Goal: Transaction & Acquisition: Purchase product/service

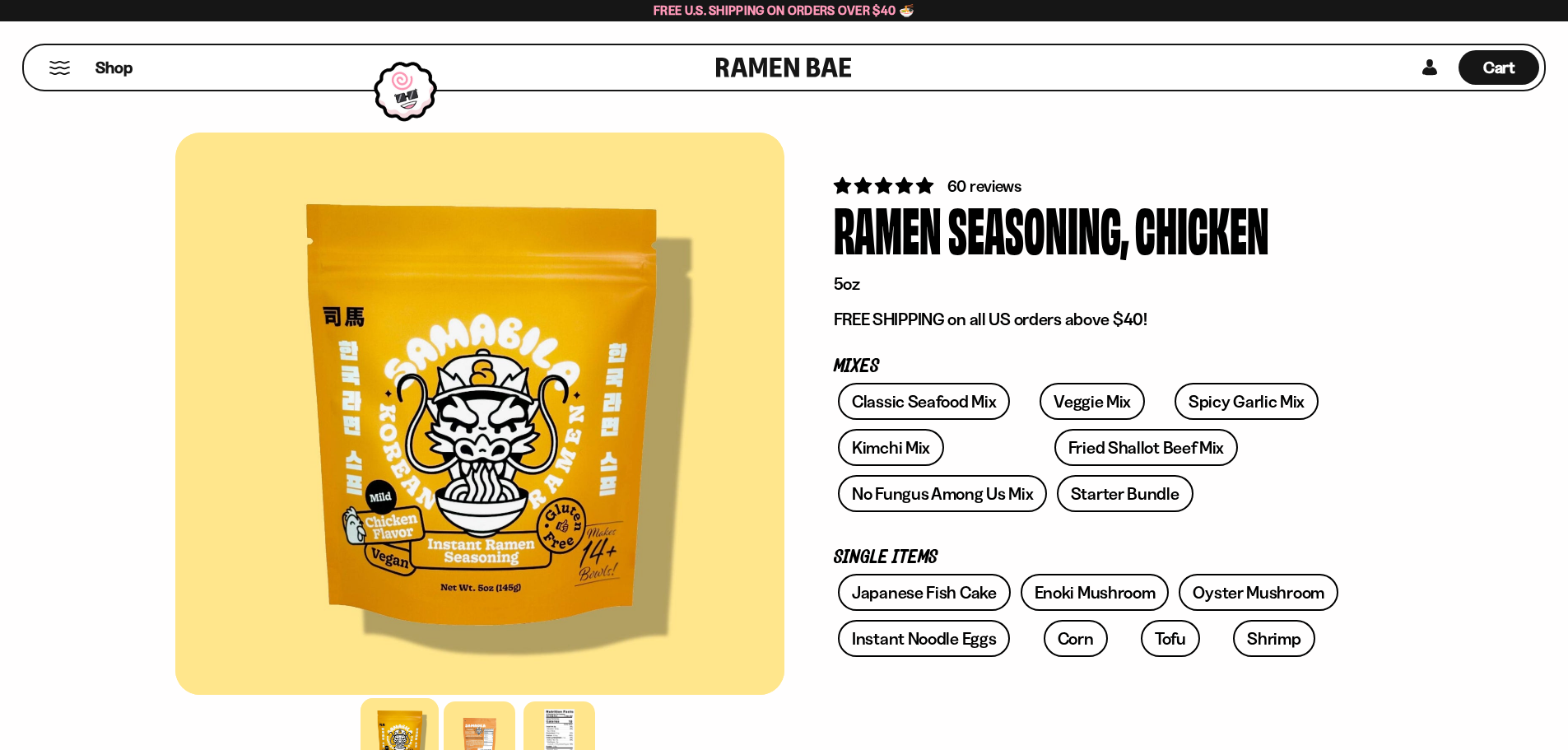
click at [63, 63] on button "Mobile Menu Trigger" at bounding box center [60, 67] width 22 height 14
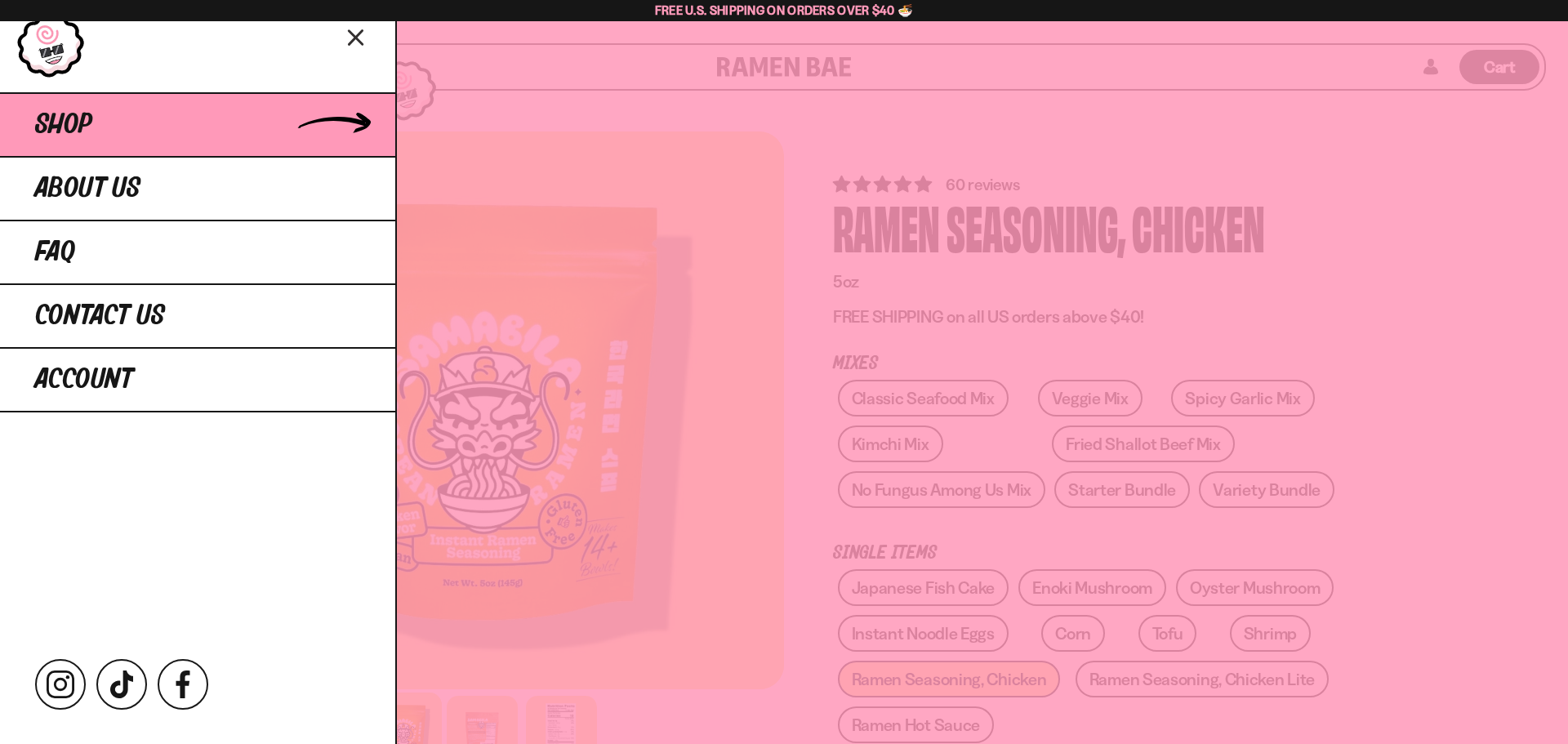
click at [128, 127] on link "Shop" at bounding box center [198, 124] width 395 height 64
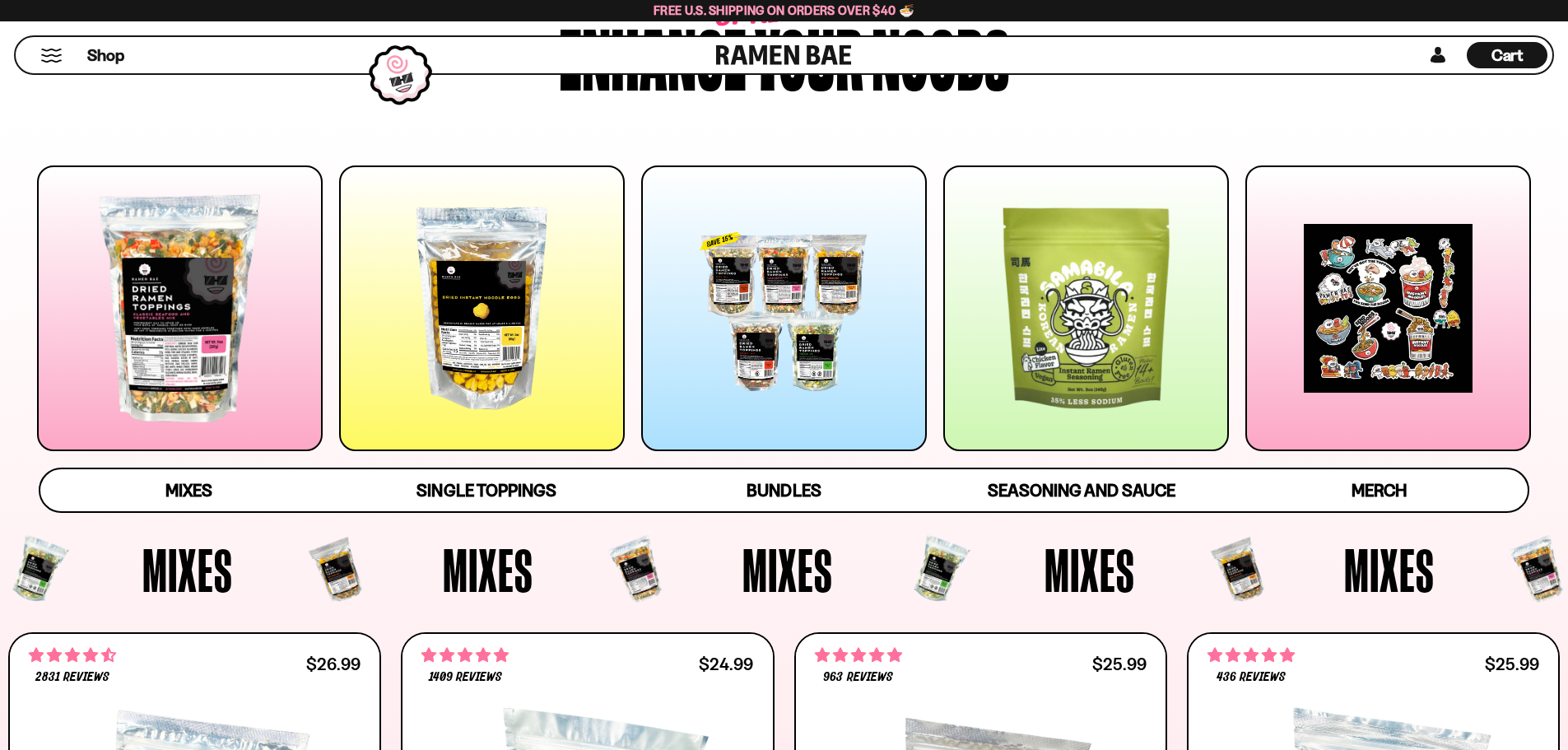
scroll to position [165, 0]
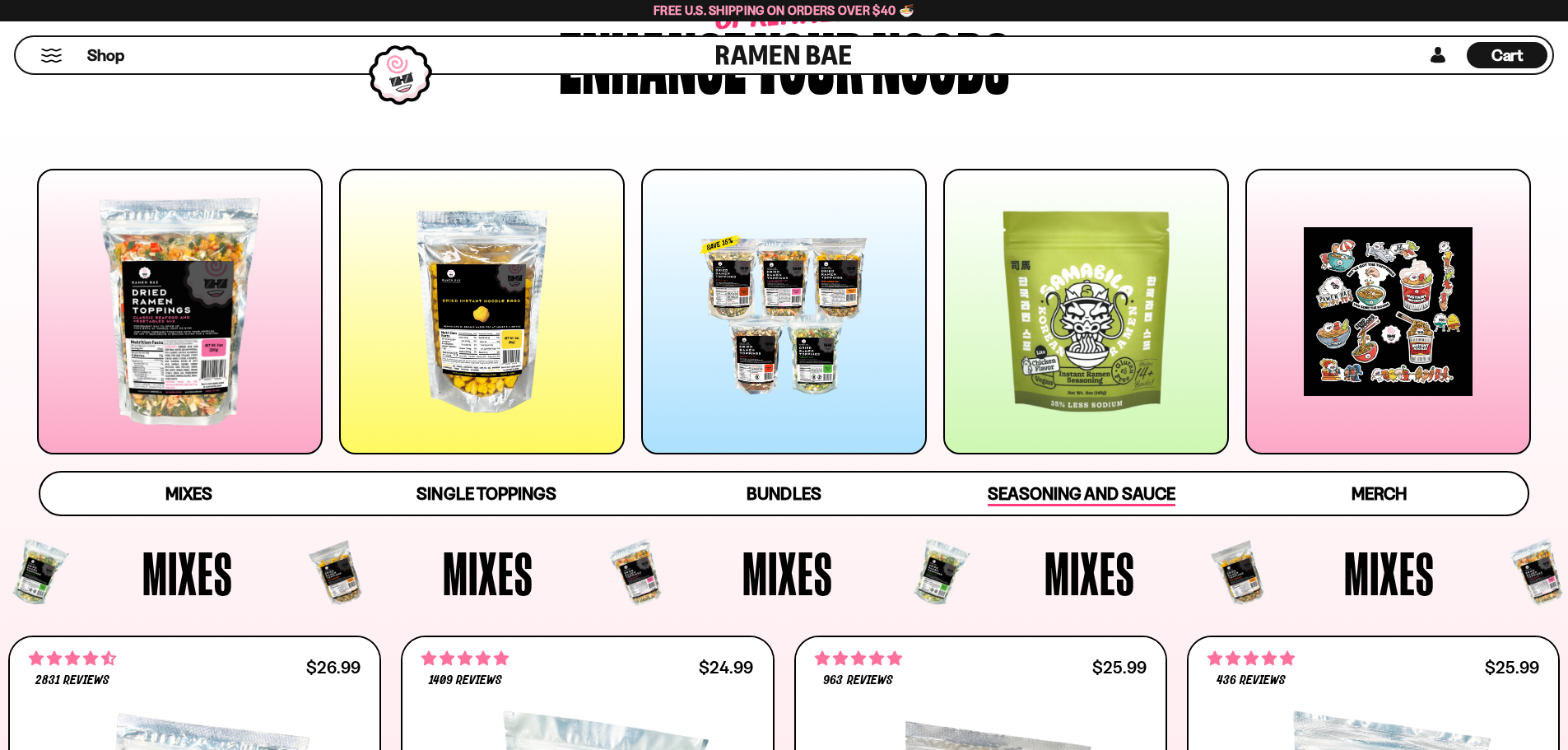
click at [1038, 498] on span "Seasoning and Sauce" at bounding box center [1081, 494] width 186 height 23
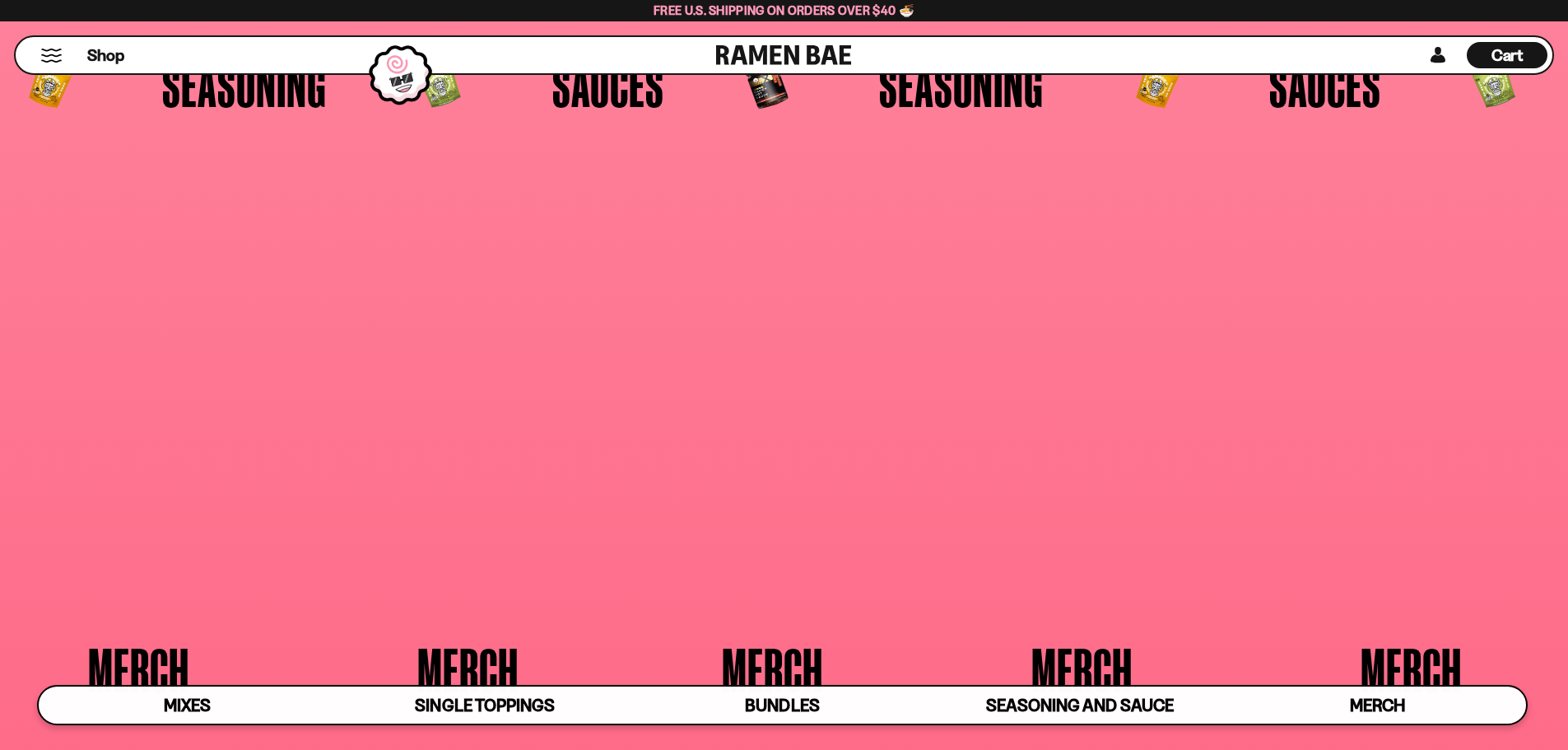
scroll to position [4884, 0]
